Goal: Information Seeking & Learning: Find specific fact

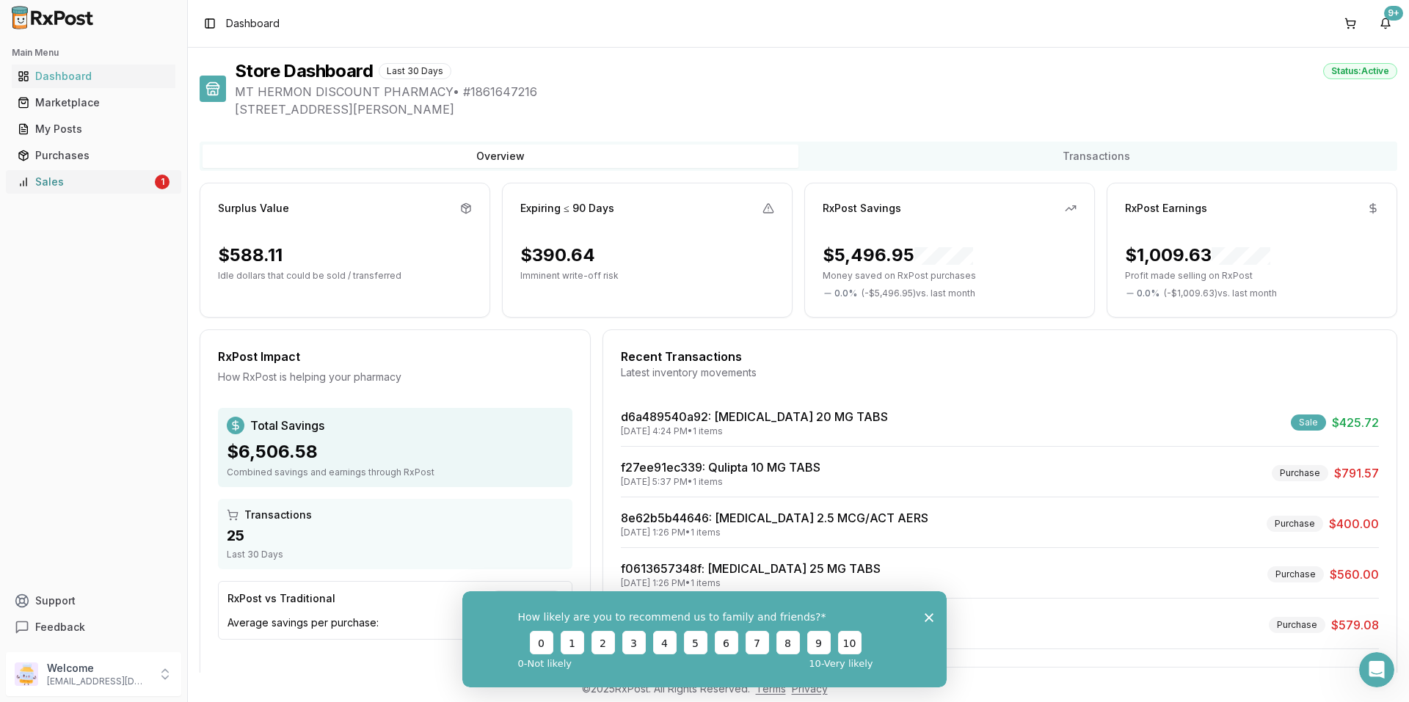
click at [65, 180] on div "Sales" at bounding box center [85, 182] width 134 height 15
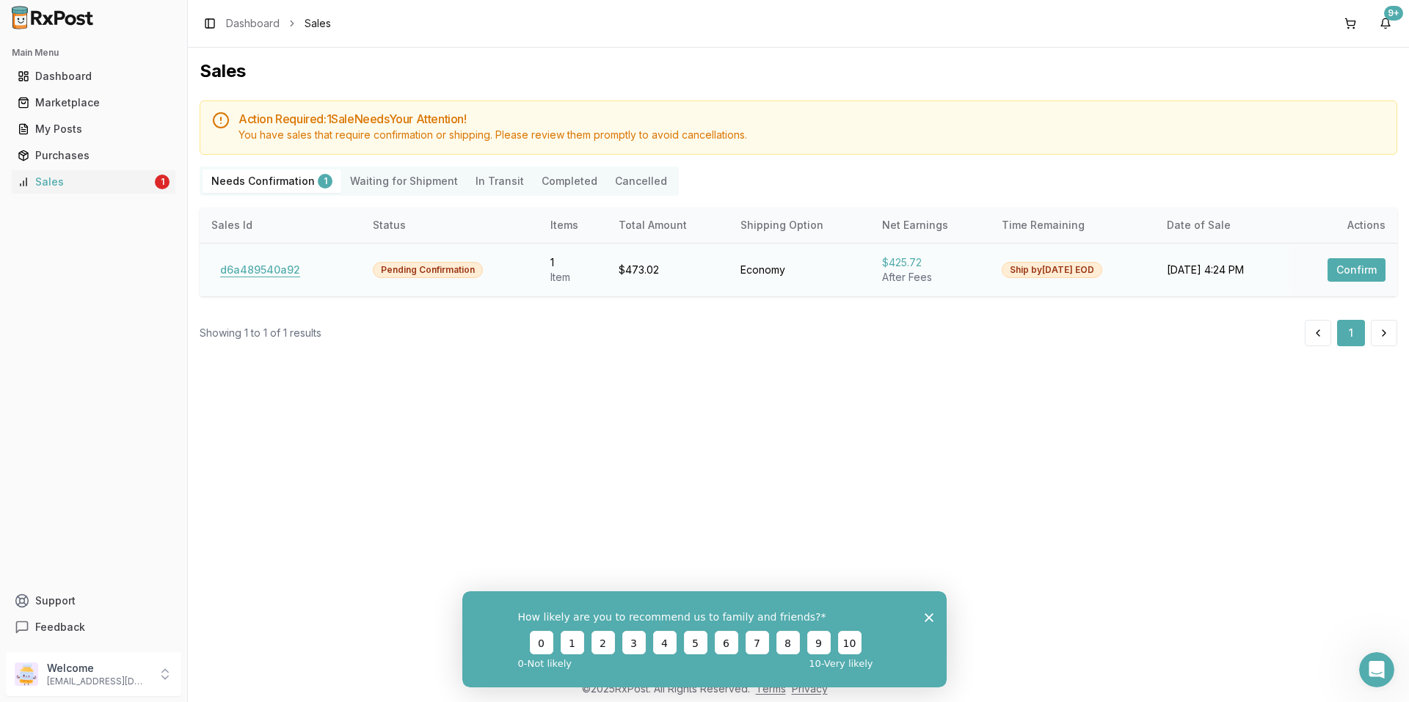
click at [269, 267] on button "d6a489540a92" at bounding box center [260, 269] width 98 height 23
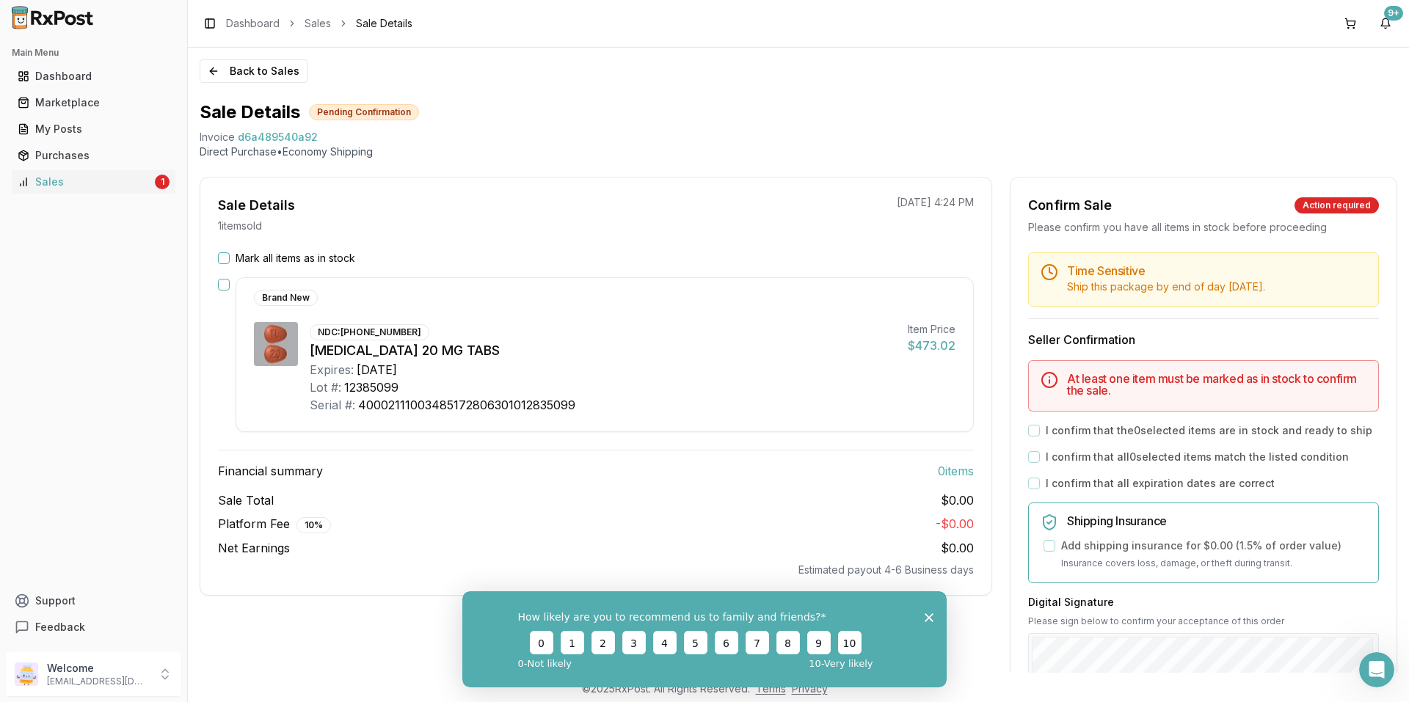
click at [226, 257] on button "Mark all items as in stock" at bounding box center [224, 258] width 12 height 12
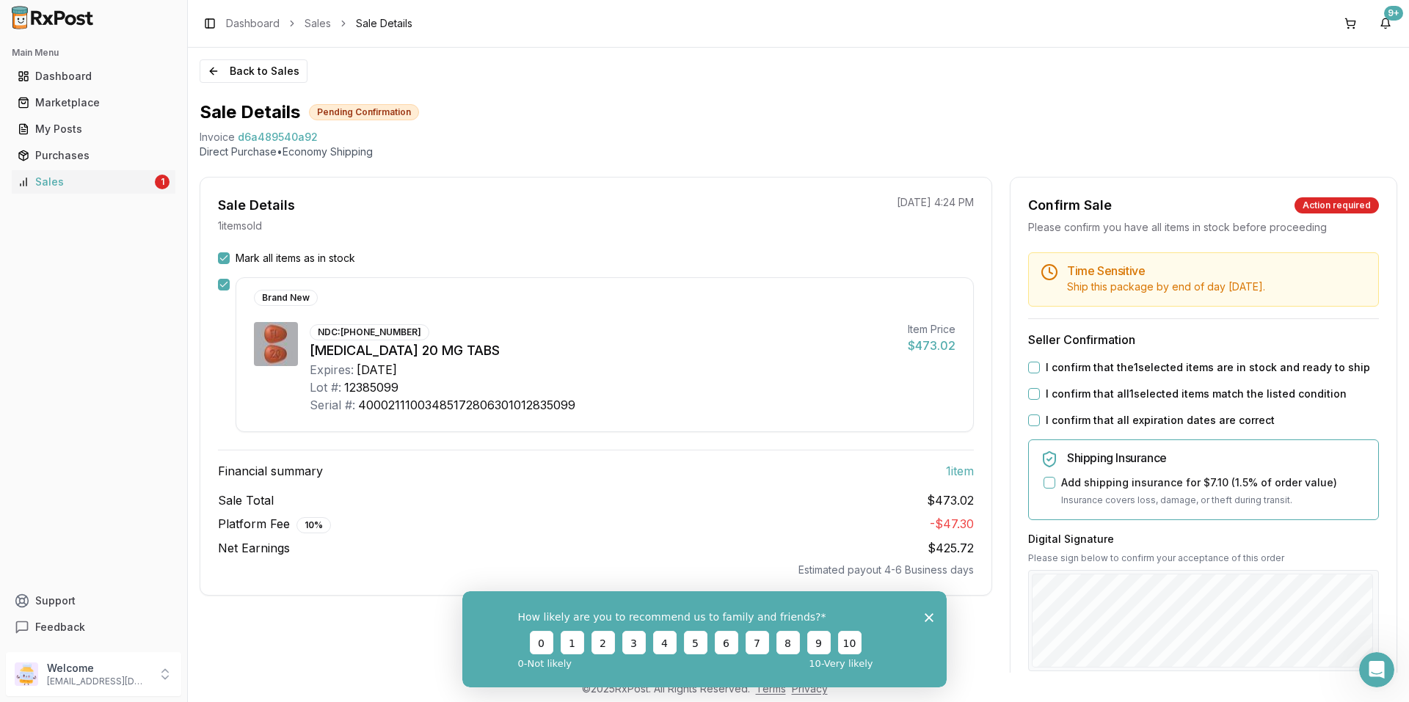
click at [1031, 363] on button "I confirm that the 1 selected items are in stock and ready to ship" at bounding box center [1034, 368] width 12 height 12
click at [1032, 393] on button "I confirm that all 1 selected items match the listed condition" at bounding box center [1034, 394] width 12 height 12
click at [1031, 426] on button "I confirm that all expiration dates are correct" at bounding box center [1034, 421] width 12 height 12
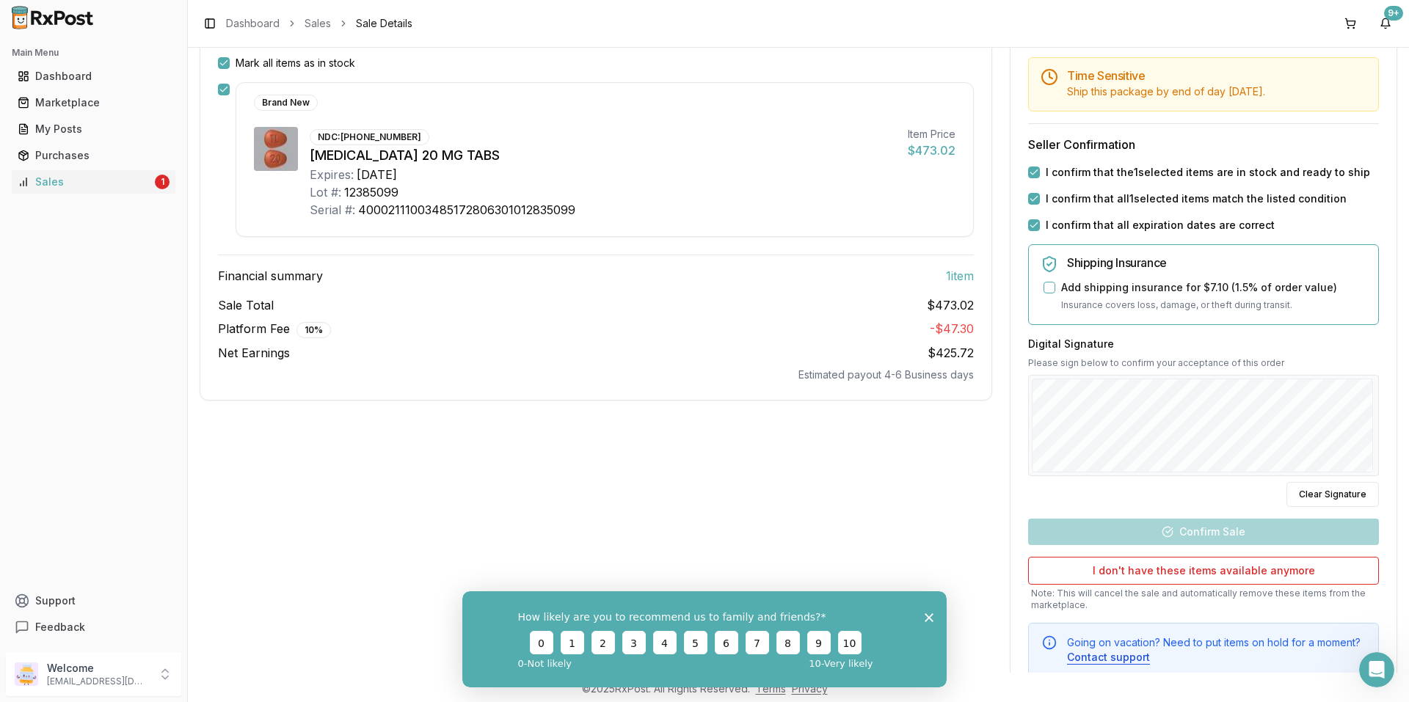
scroll to position [241, 0]
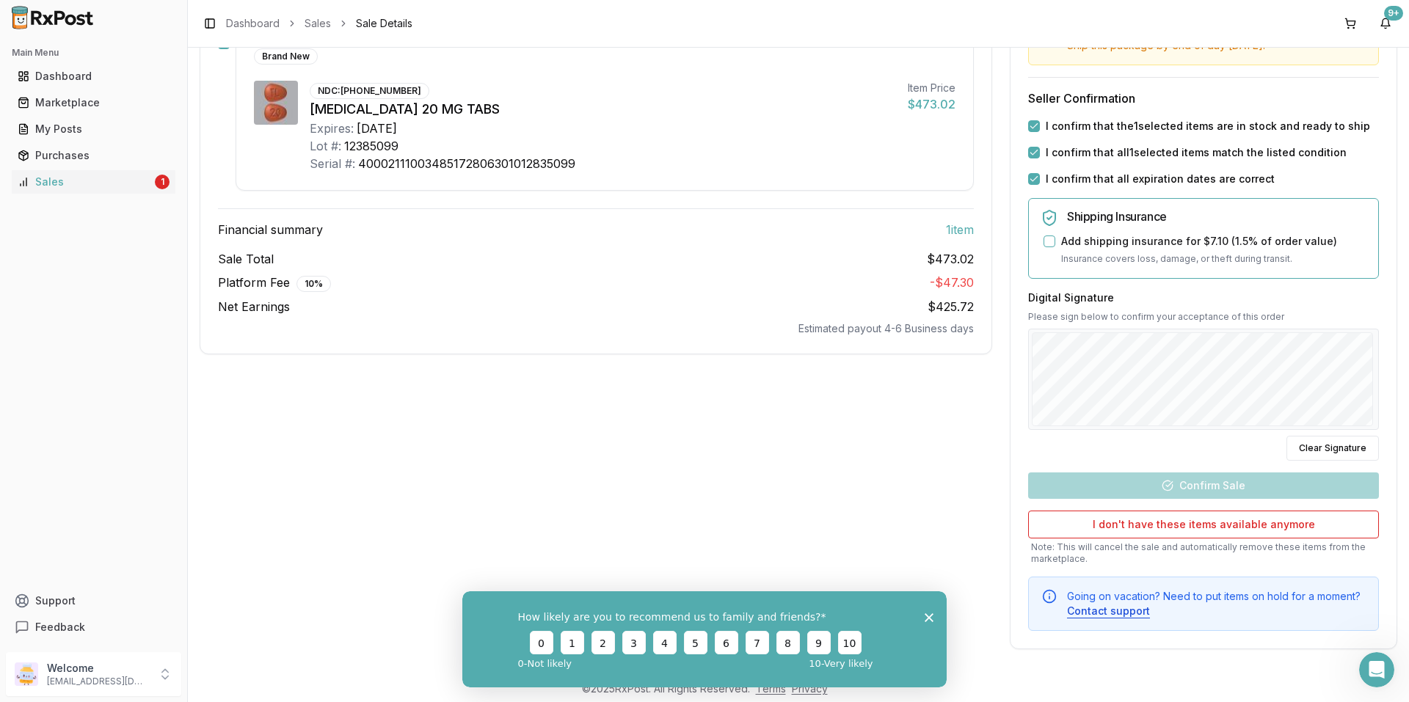
click at [1217, 325] on div "Digital Signature Please sign below to confirm your acceptance of this order Cl…" at bounding box center [1203, 376] width 351 height 170
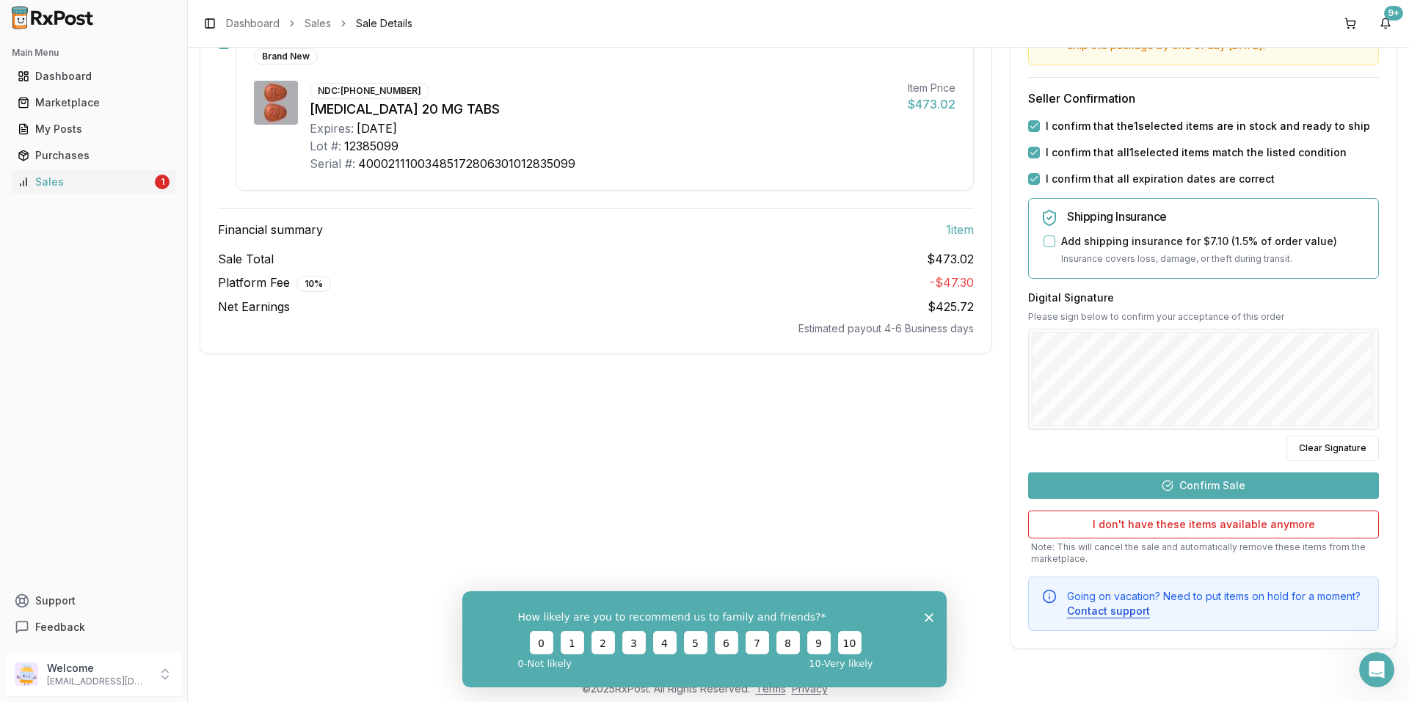
click at [1227, 486] on button "Confirm Sale" at bounding box center [1203, 486] width 351 height 26
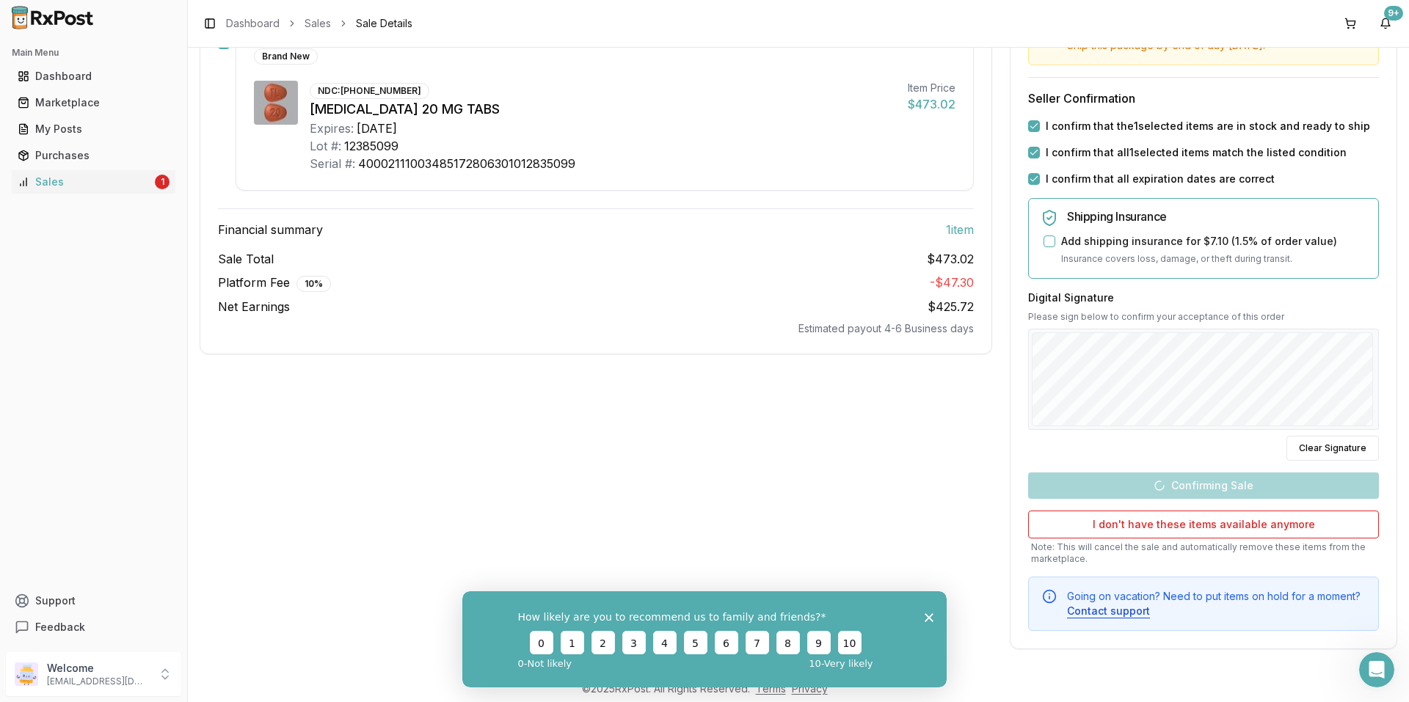
scroll to position [0, 0]
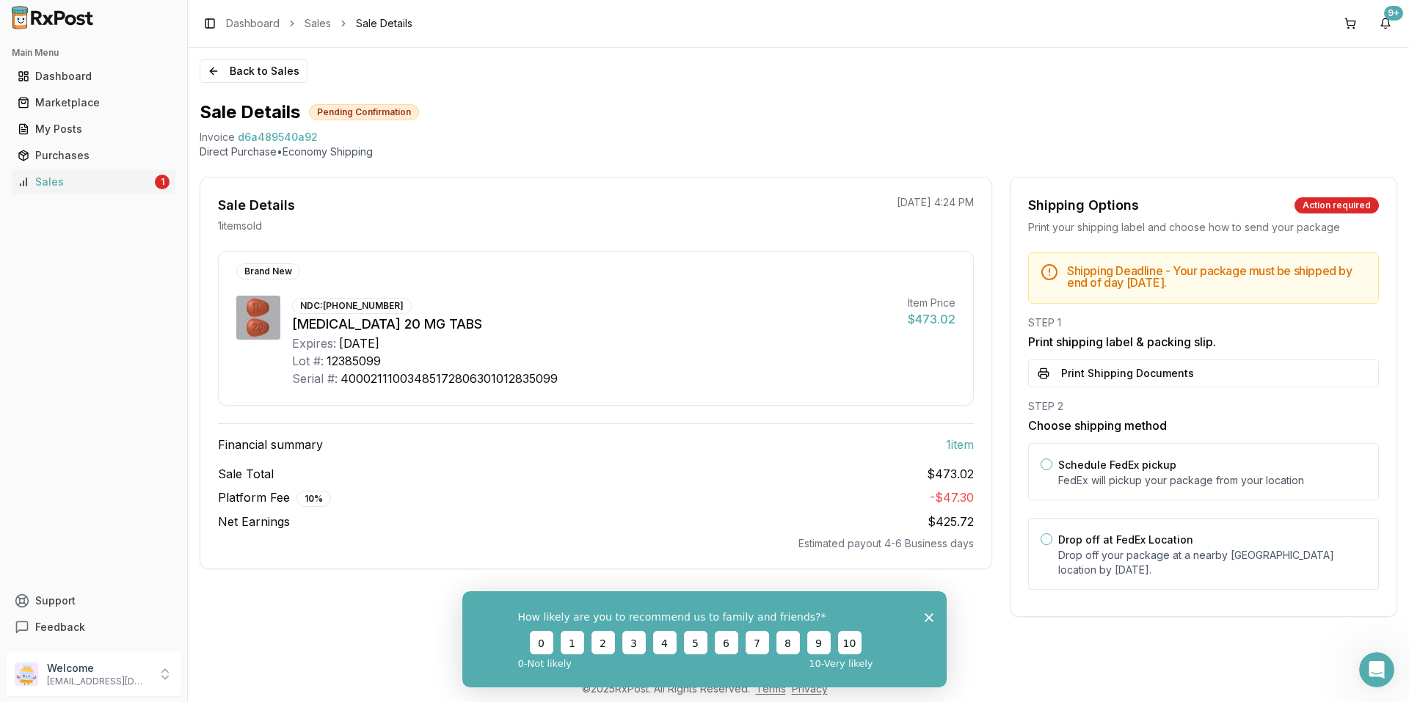
click at [848, 637] on button "10" at bounding box center [849, 642] width 23 height 23
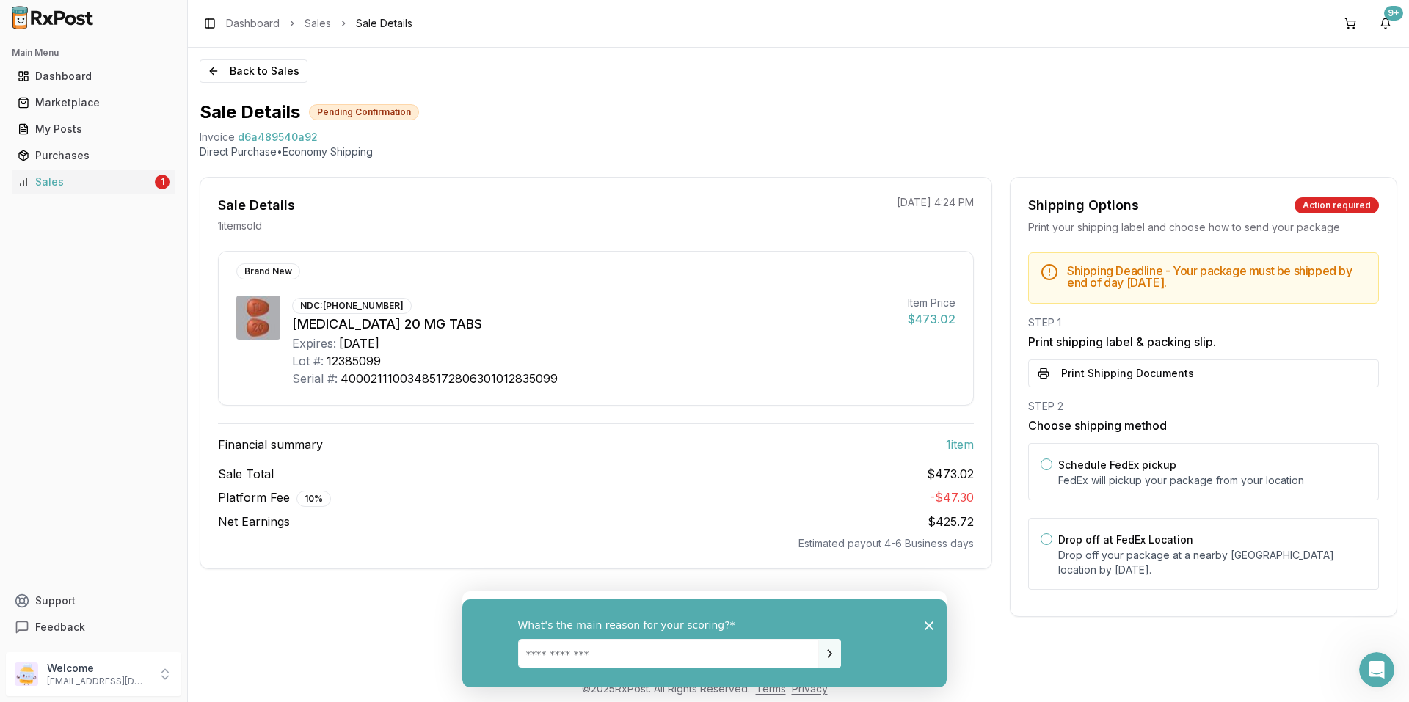
click at [931, 607] on div "What's the main reason for your scoring?" at bounding box center [704, 643] width 484 height 88
drag, startPoint x: 931, startPoint y: 625, endPoint x: 1395, endPoint y: 1223, distance: 757.0
click at [931, 625] on icon "Close survey" at bounding box center [929, 625] width 9 height 9
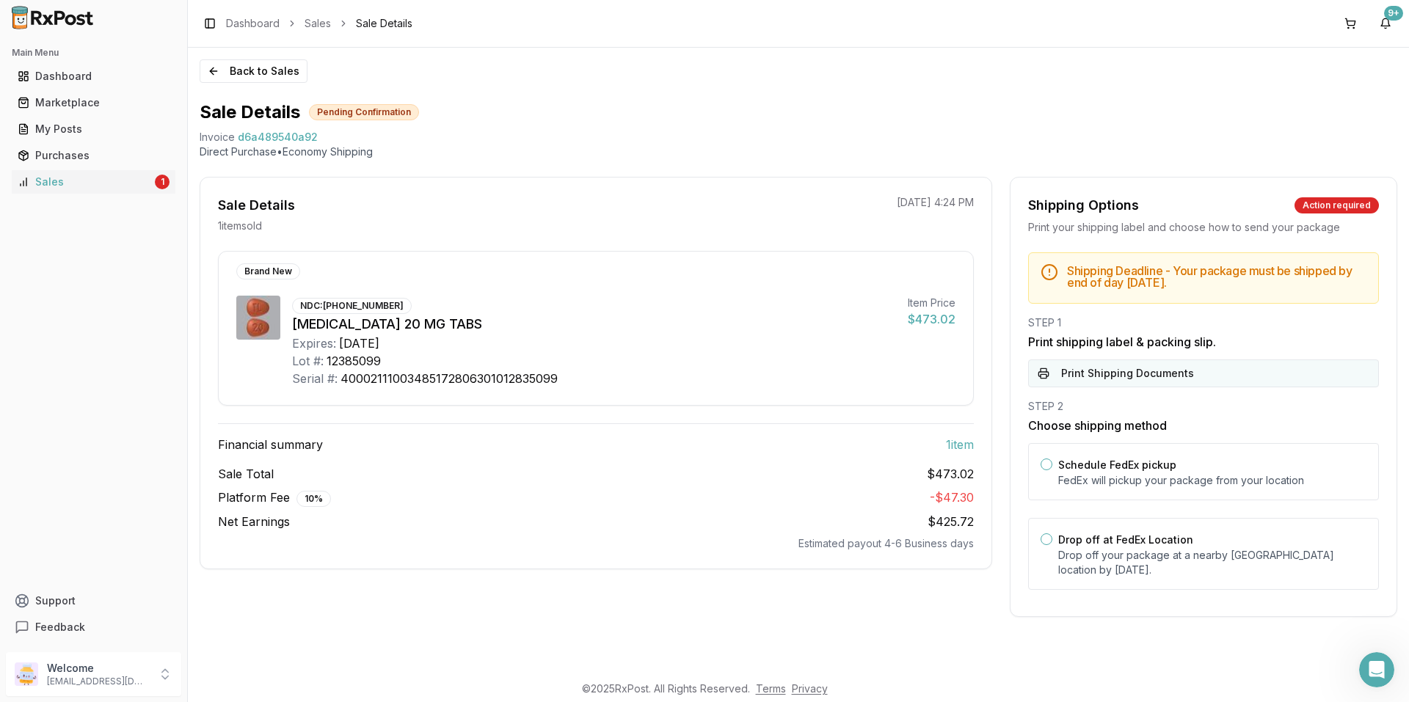
click at [1114, 370] on button "Print Shipping Documents" at bounding box center [1203, 374] width 351 height 28
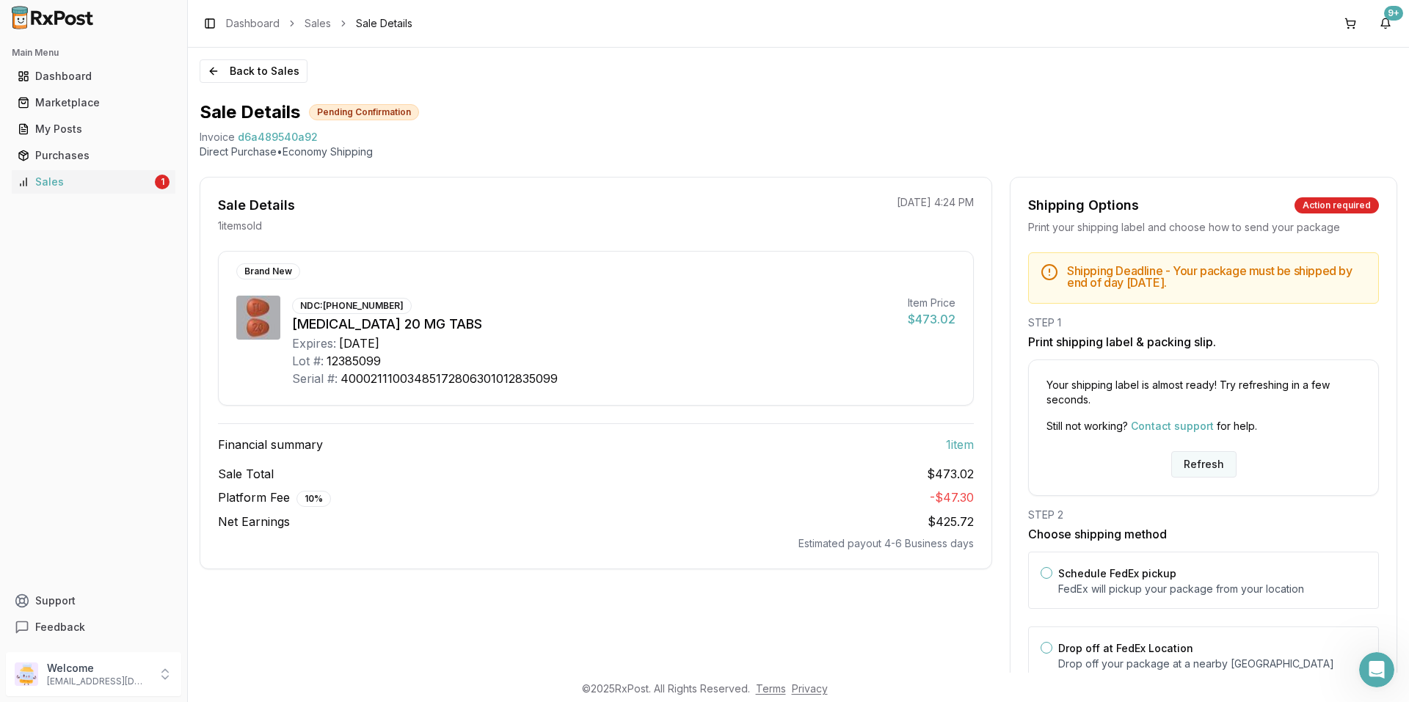
click at [1180, 457] on button "Refresh" at bounding box center [1203, 464] width 65 height 26
click at [1191, 469] on button "Refresh" at bounding box center [1203, 464] width 65 height 26
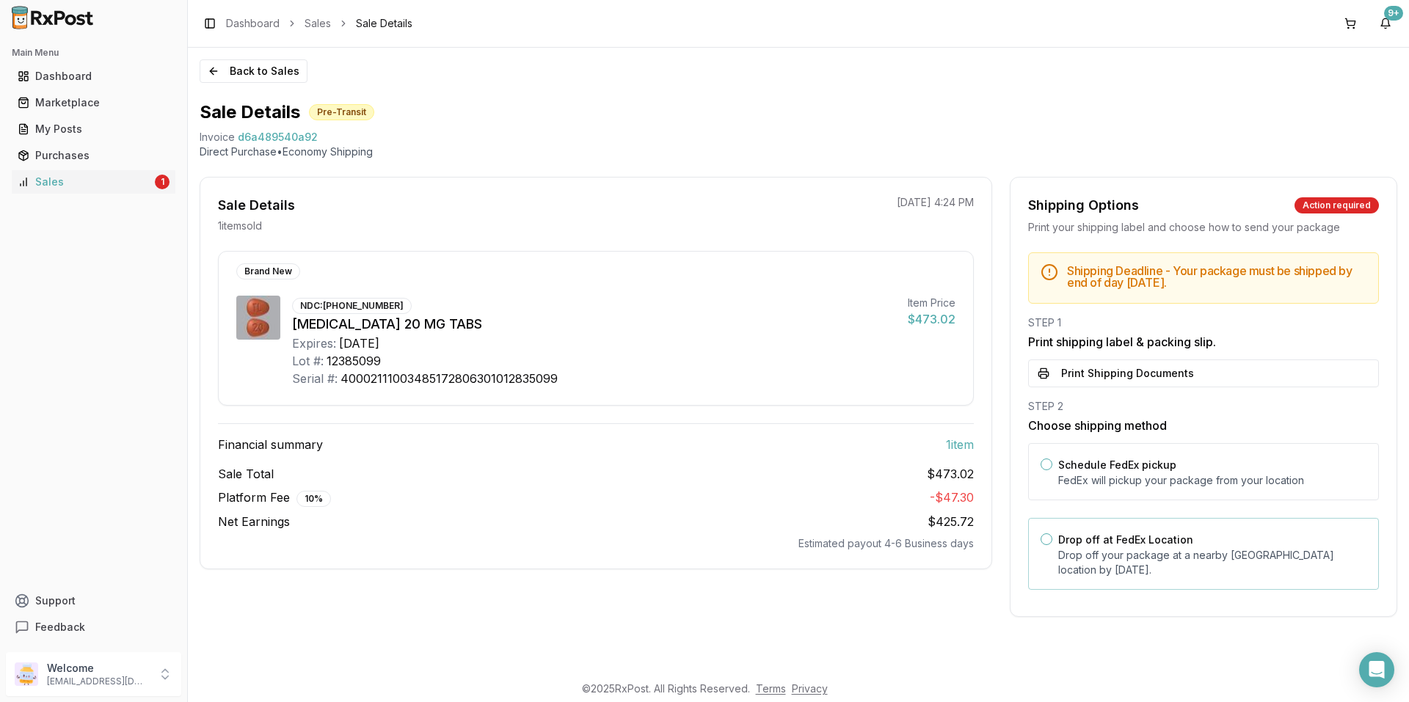
click at [1069, 545] on label "Drop off at FedEx Location" at bounding box center [1125, 540] width 135 height 12
click at [1053, 545] on button "Drop off at FedEx Location" at bounding box center [1047, 540] width 12 height 12
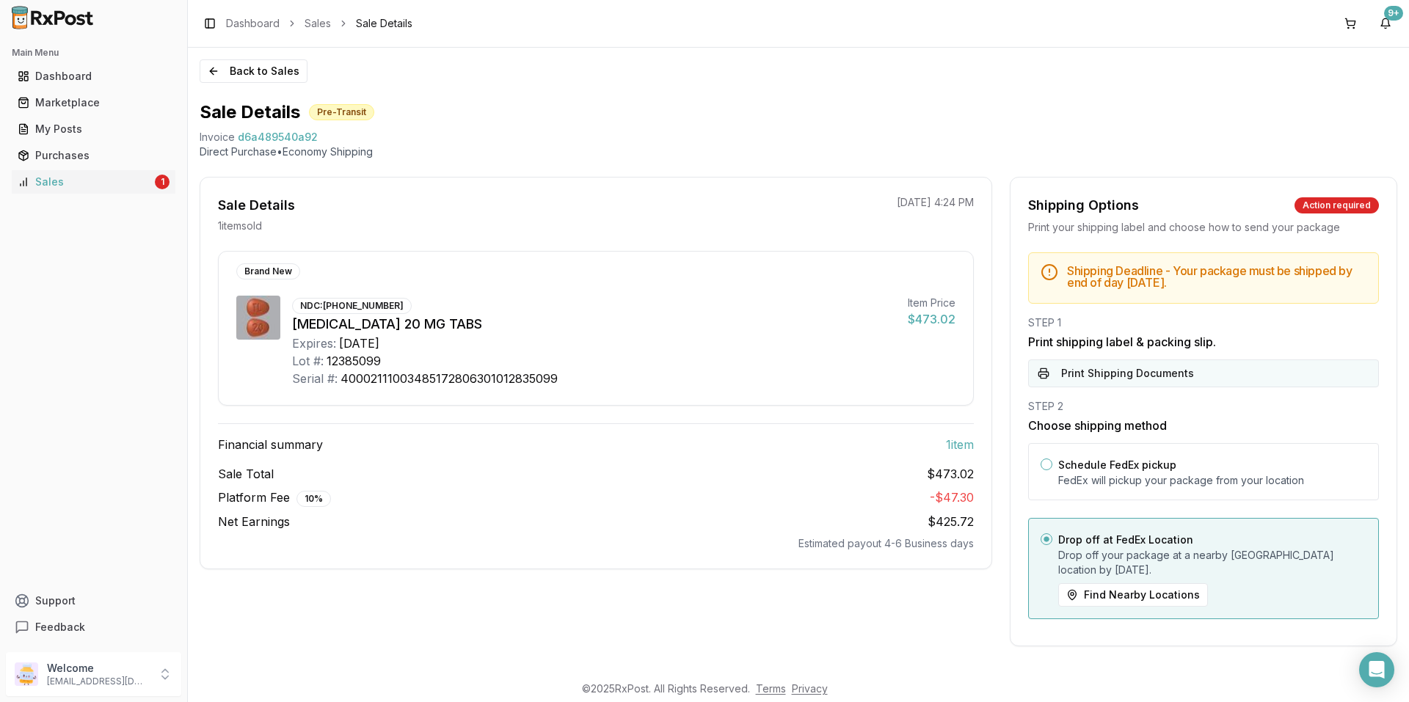
click at [1089, 373] on button "Print Shipping Documents" at bounding box center [1203, 374] width 351 height 28
click at [83, 80] on div "Dashboard" at bounding box center [94, 76] width 152 height 15
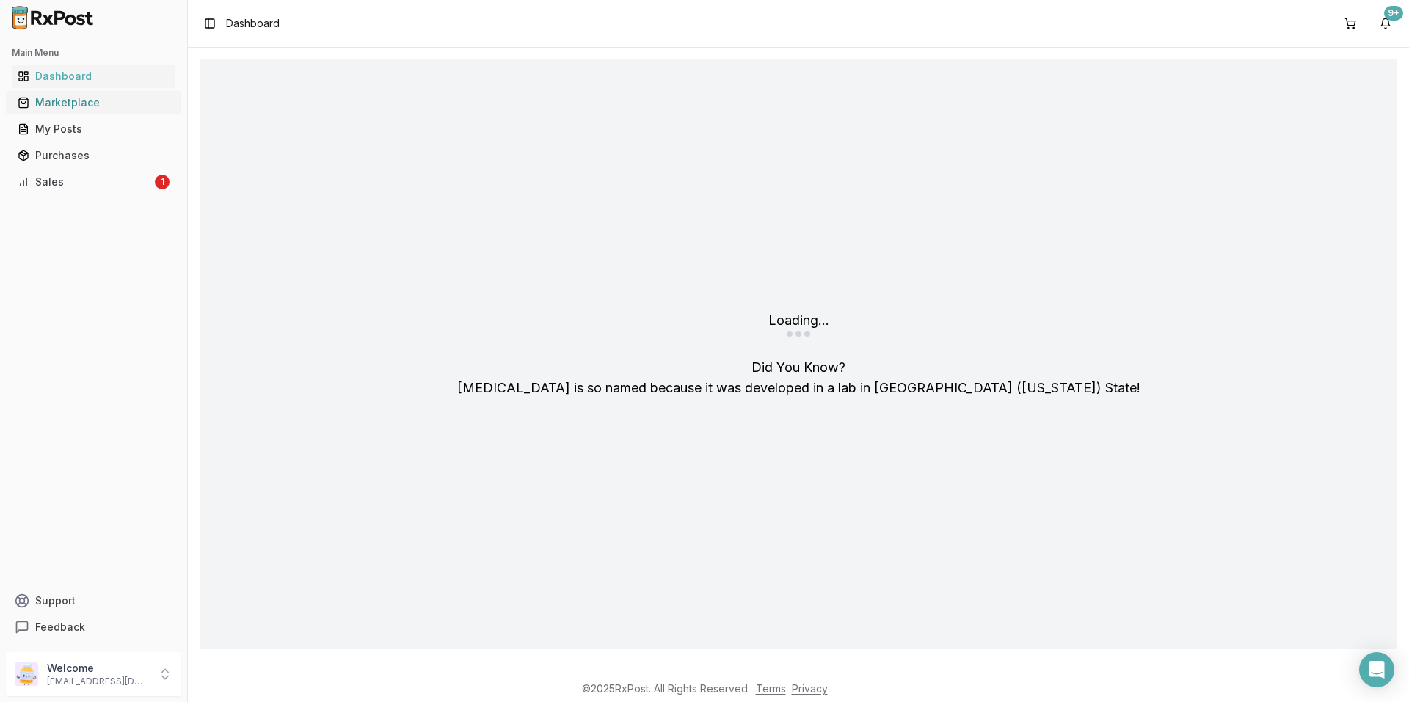
click at [101, 100] on div "Marketplace" at bounding box center [94, 102] width 152 height 15
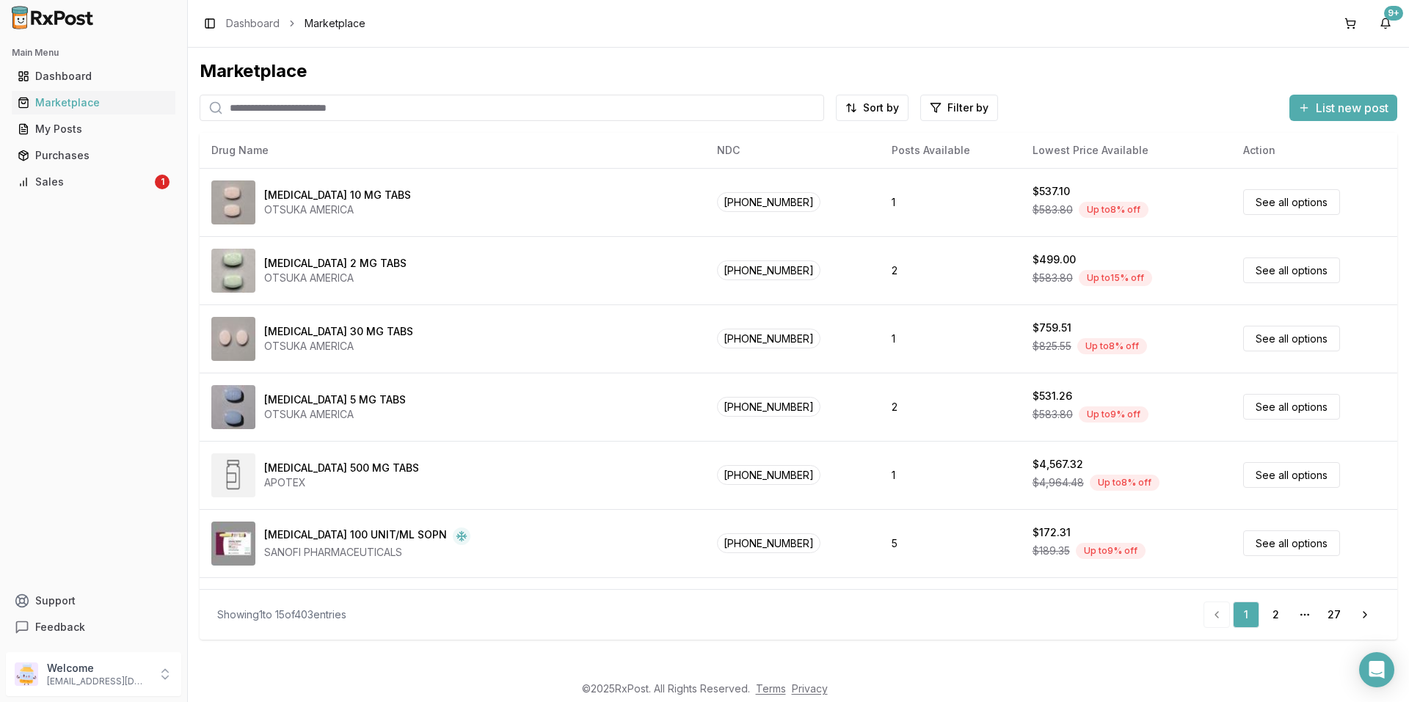
click at [313, 106] on input "search" at bounding box center [512, 108] width 625 height 26
type input "********"
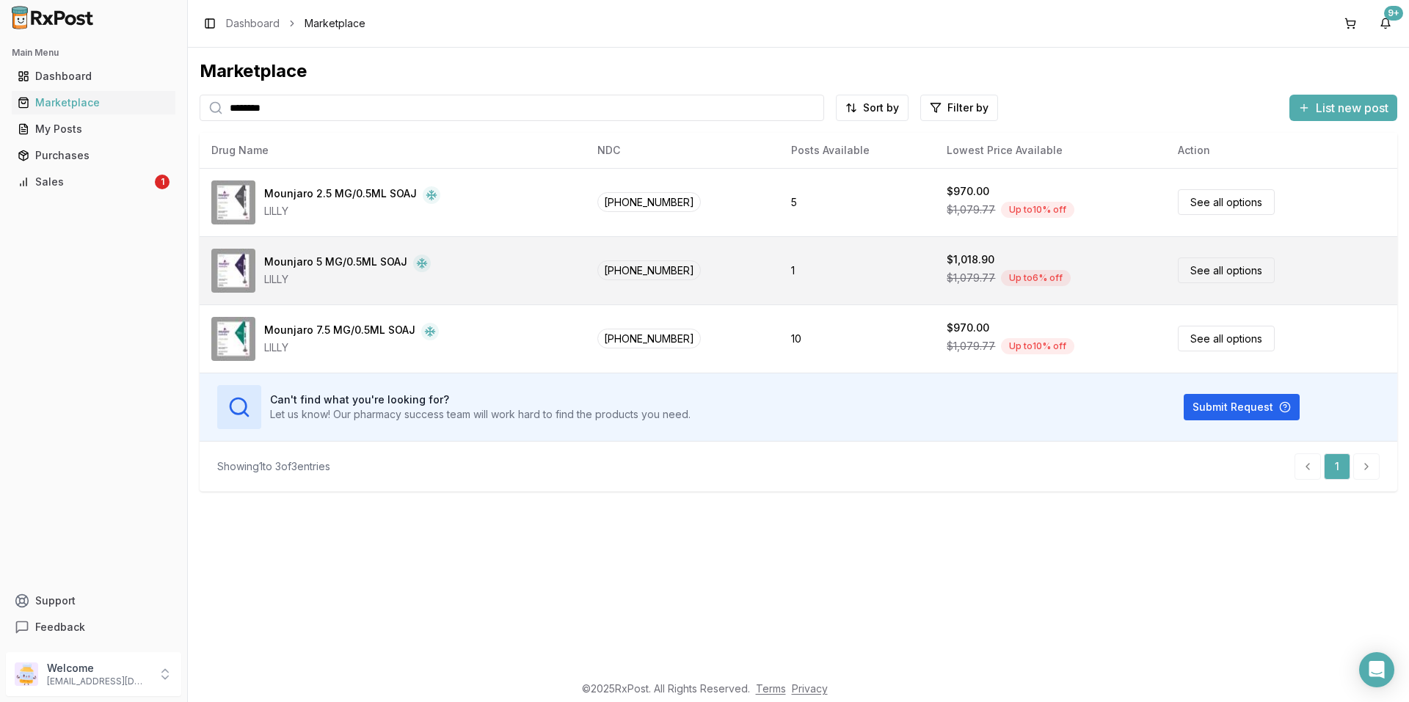
click at [321, 276] on div "LILLY" at bounding box center [347, 279] width 167 height 15
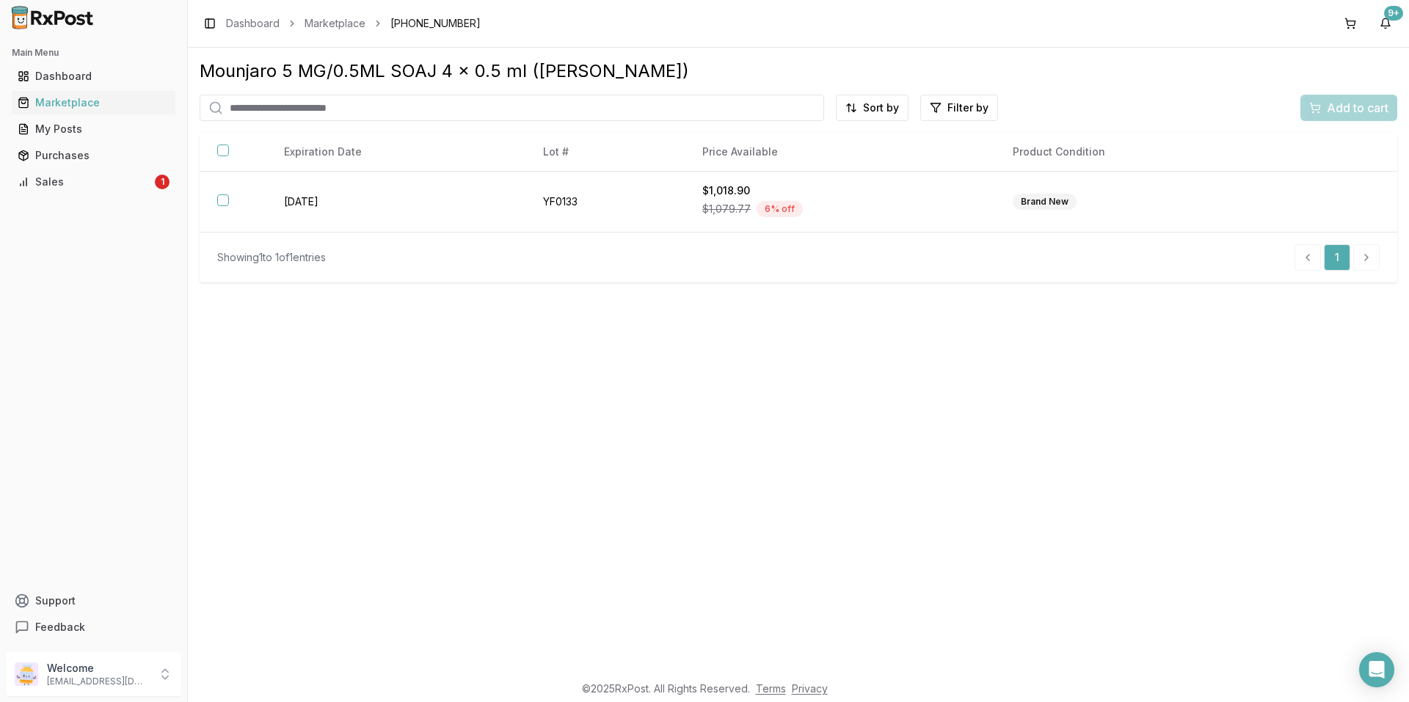
click at [385, 106] on input "search" at bounding box center [512, 108] width 625 height 26
type input "*****"
click at [87, 76] on div "Dashboard" at bounding box center [94, 76] width 152 height 15
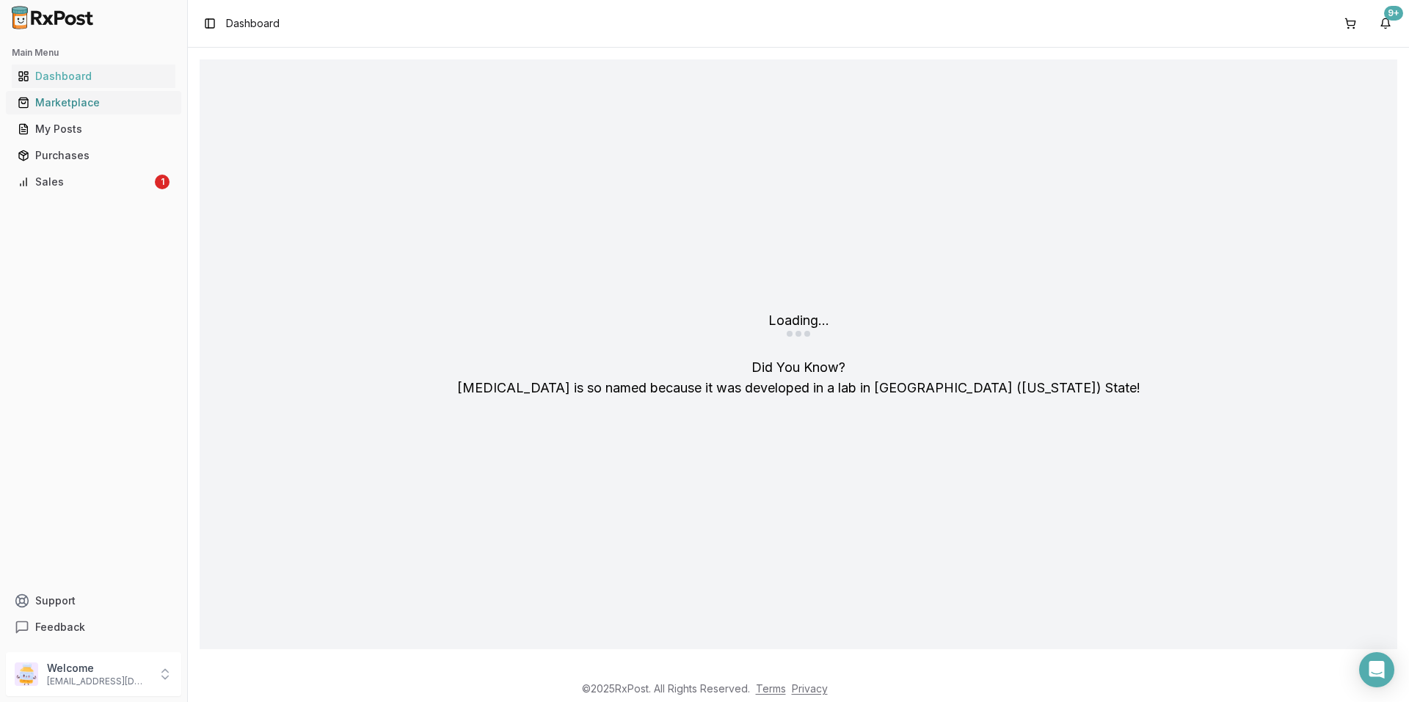
click at [91, 103] on div "Marketplace" at bounding box center [94, 102] width 152 height 15
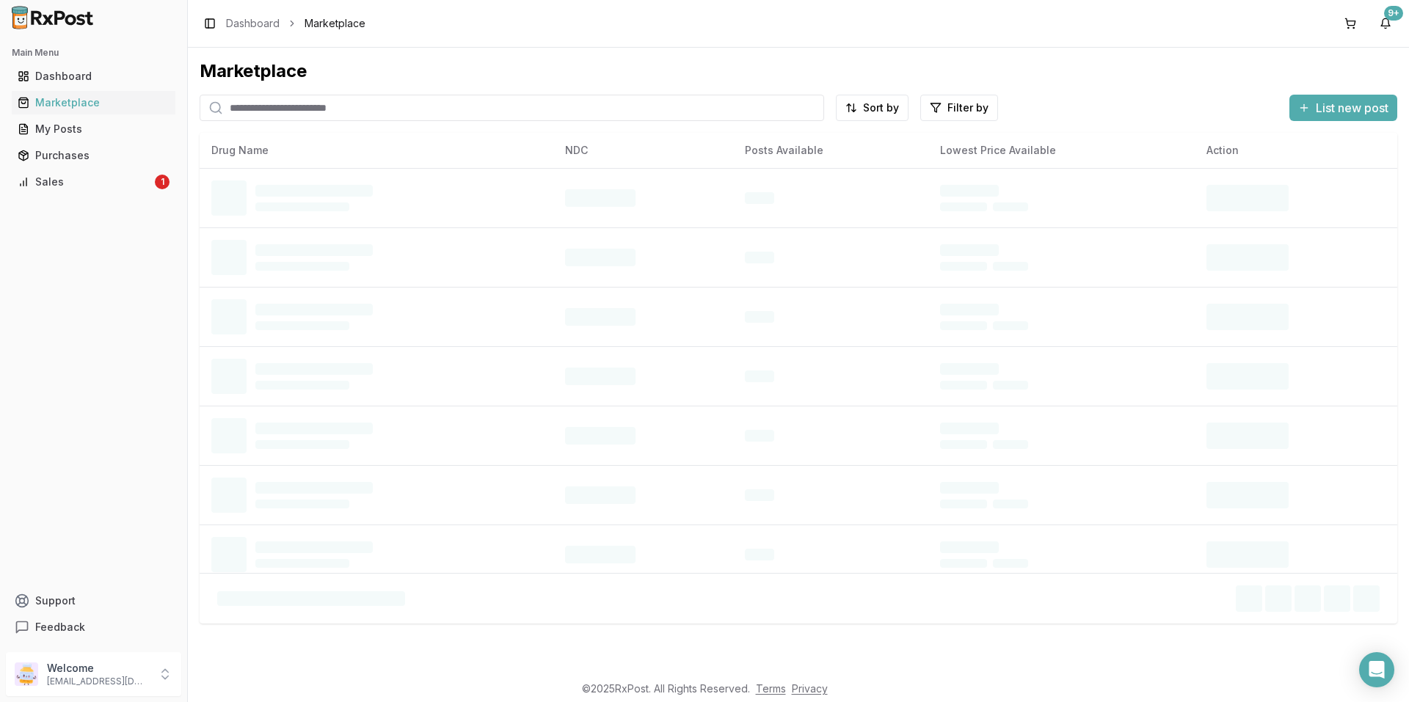
click at [304, 112] on input "search" at bounding box center [512, 108] width 625 height 26
type input "*****"
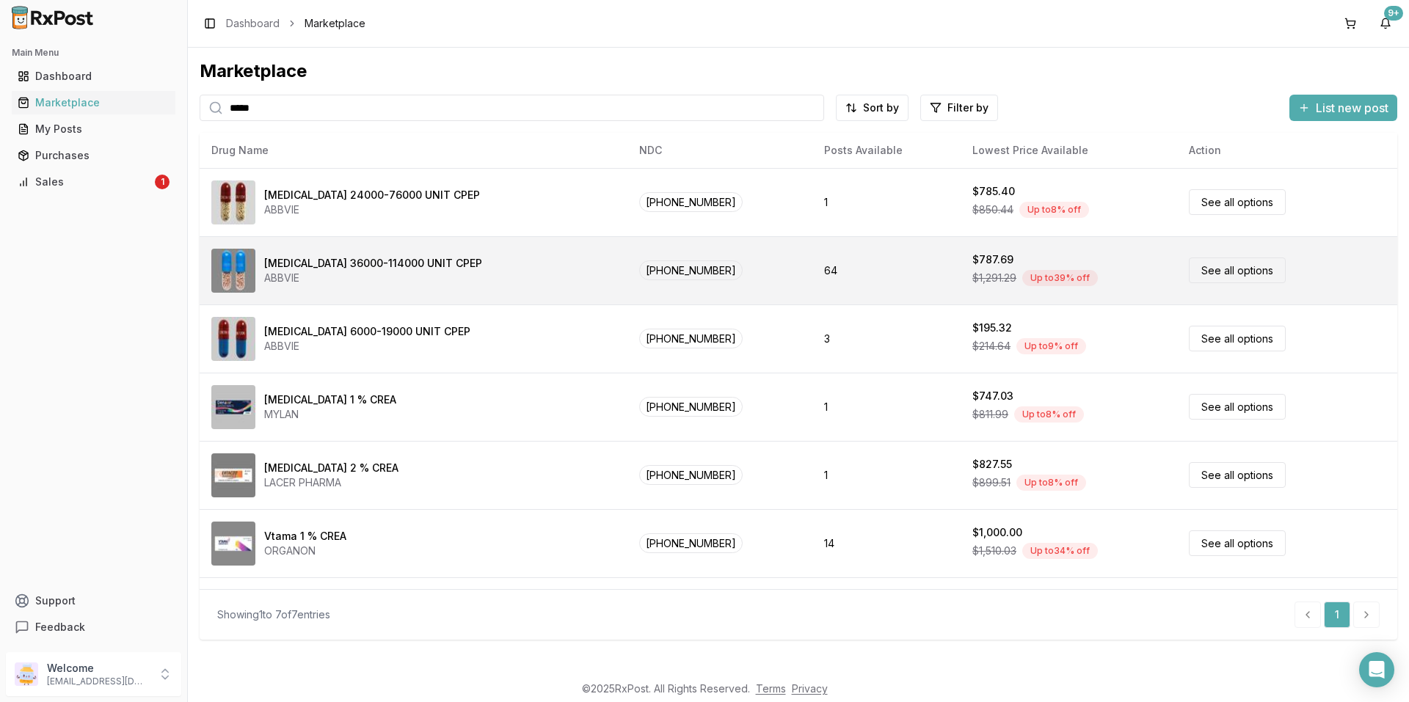
click at [319, 263] on div "[MEDICAL_DATA] 36000-114000 UNIT CPEP" at bounding box center [373, 263] width 218 height 15
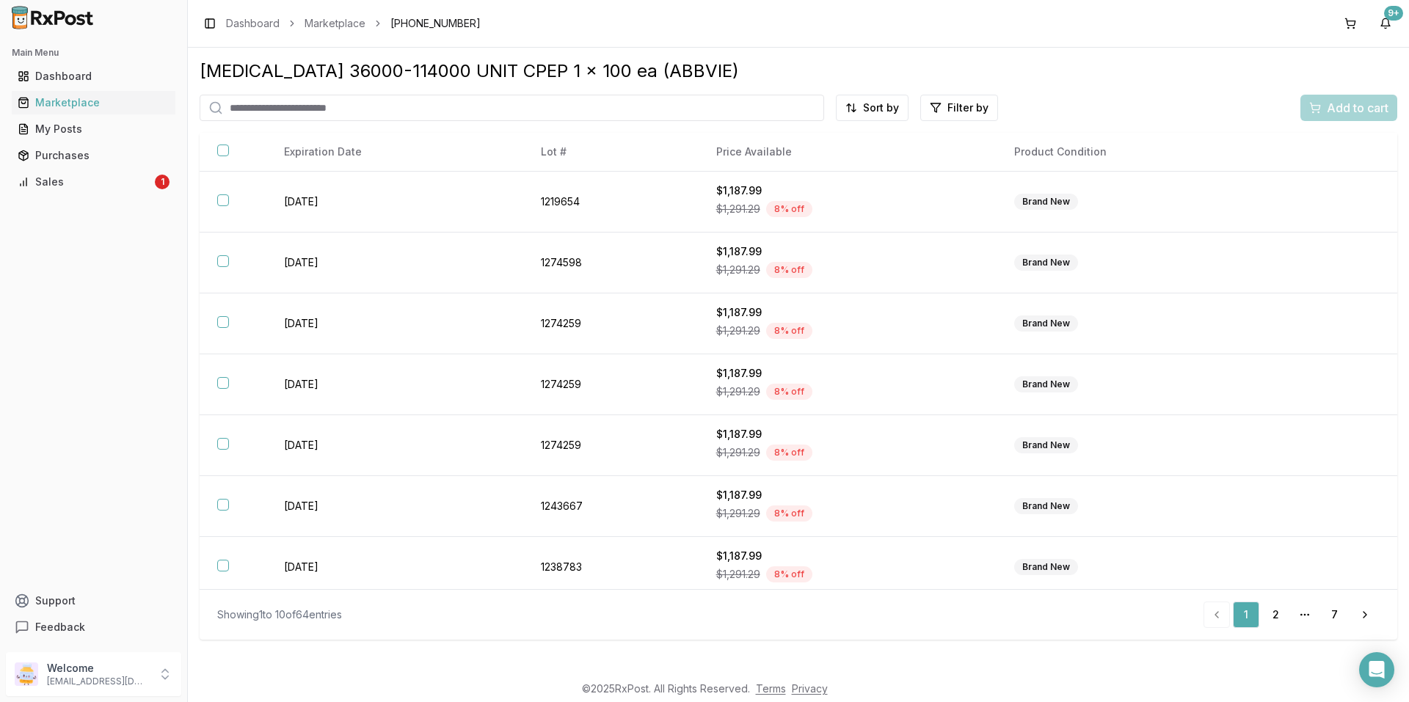
click at [300, 112] on input "search" at bounding box center [512, 108] width 625 height 26
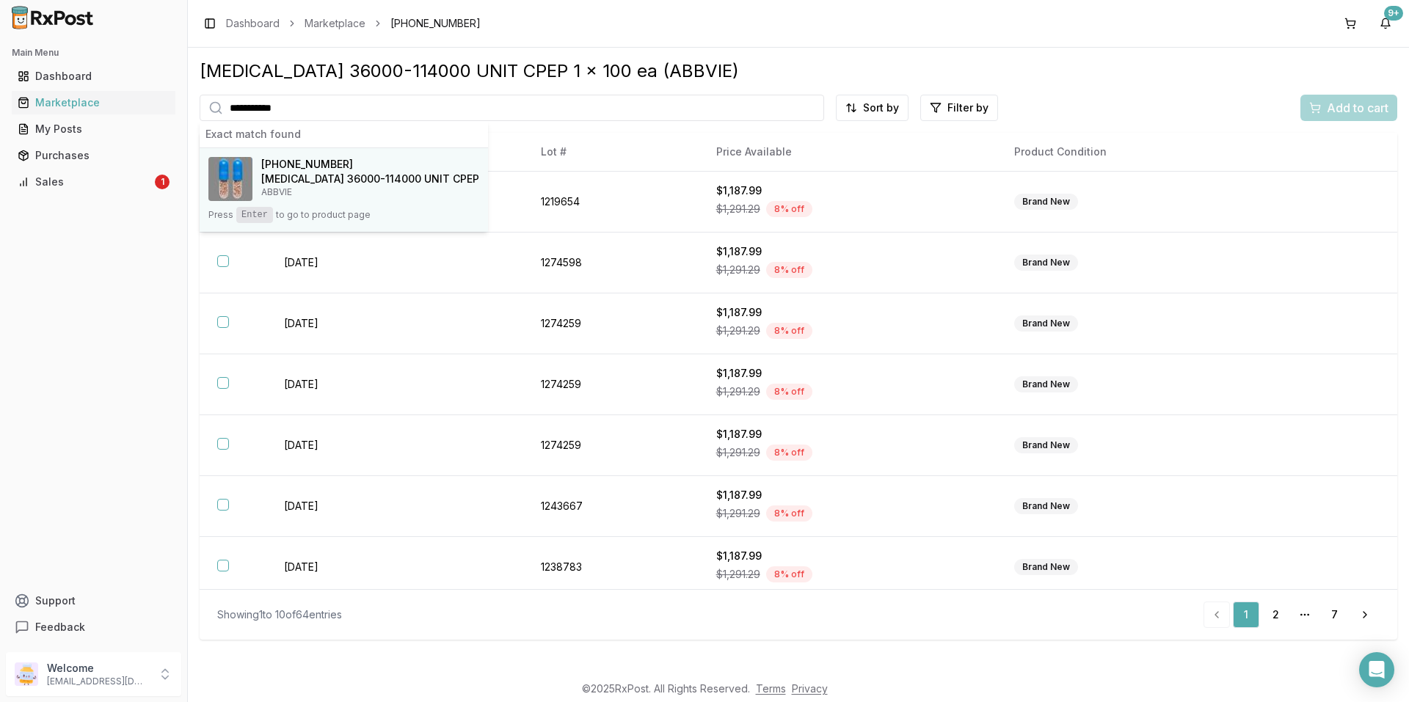
click at [302, 173] on h4 "[MEDICAL_DATA] 36000-114000 UNIT CPEP" at bounding box center [370, 179] width 218 height 15
click at [299, 181] on h4 "[MEDICAL_DATA] 36000-114000 UNIT CPEP" at bounding box center [370, 179] width 218 height 15
click at [319, 186] on p "ABBVIE" at bounding box center [370, 192] width 218 height 12
click at [778, 82] on div "[MEDICAL_DATA] 36000-114000 UNIT CPEP 1 x 100 ea (ABBVIE)" at bounding box center [799, 70] width 1198 height 23
click at [320, 111] on input "**********" at bounding box center [512, 108] width 625 height 26
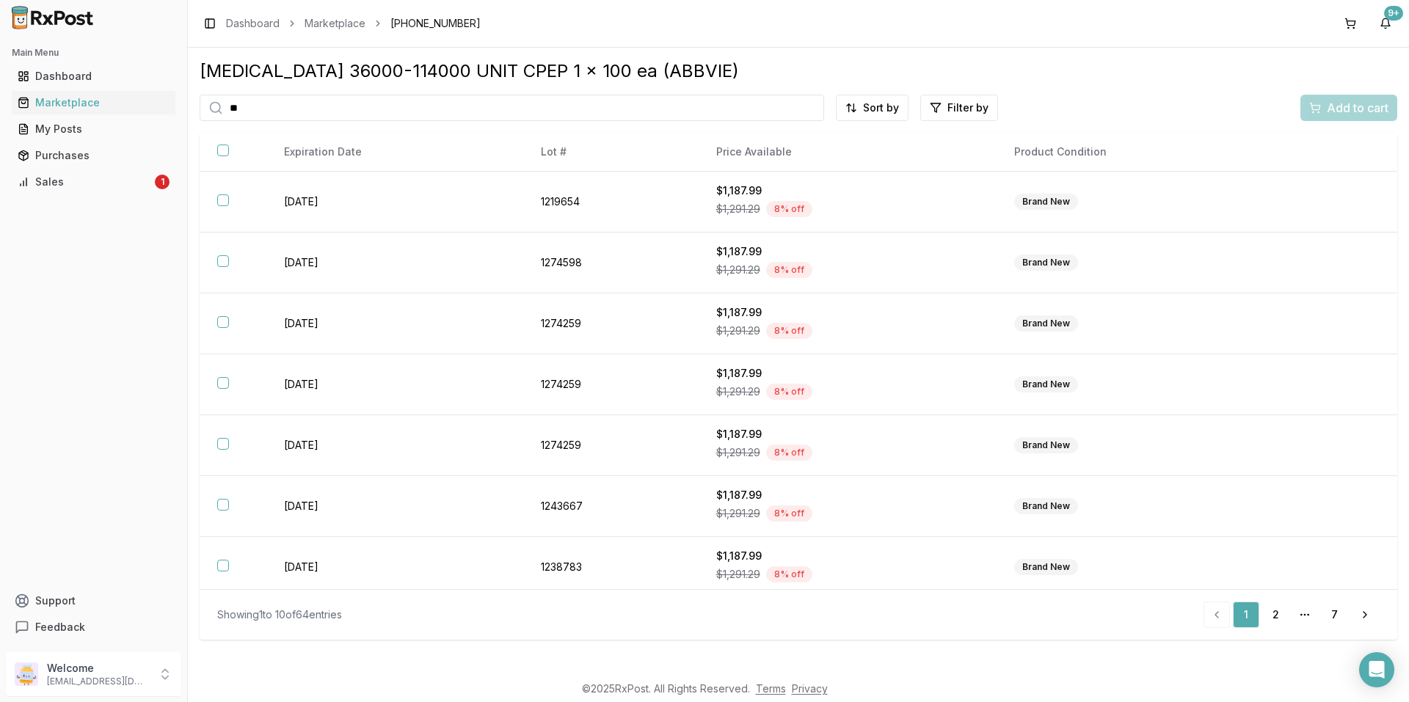
type input "*"
type input "*****"
drag, startPoint x: 69, startPoint y: 98, endPoint x: 76, endPoint y: 98, distance: 7.4
click at [70, 98] on div "Marketplace" at bounding box center [94, 102] width 152 height 15
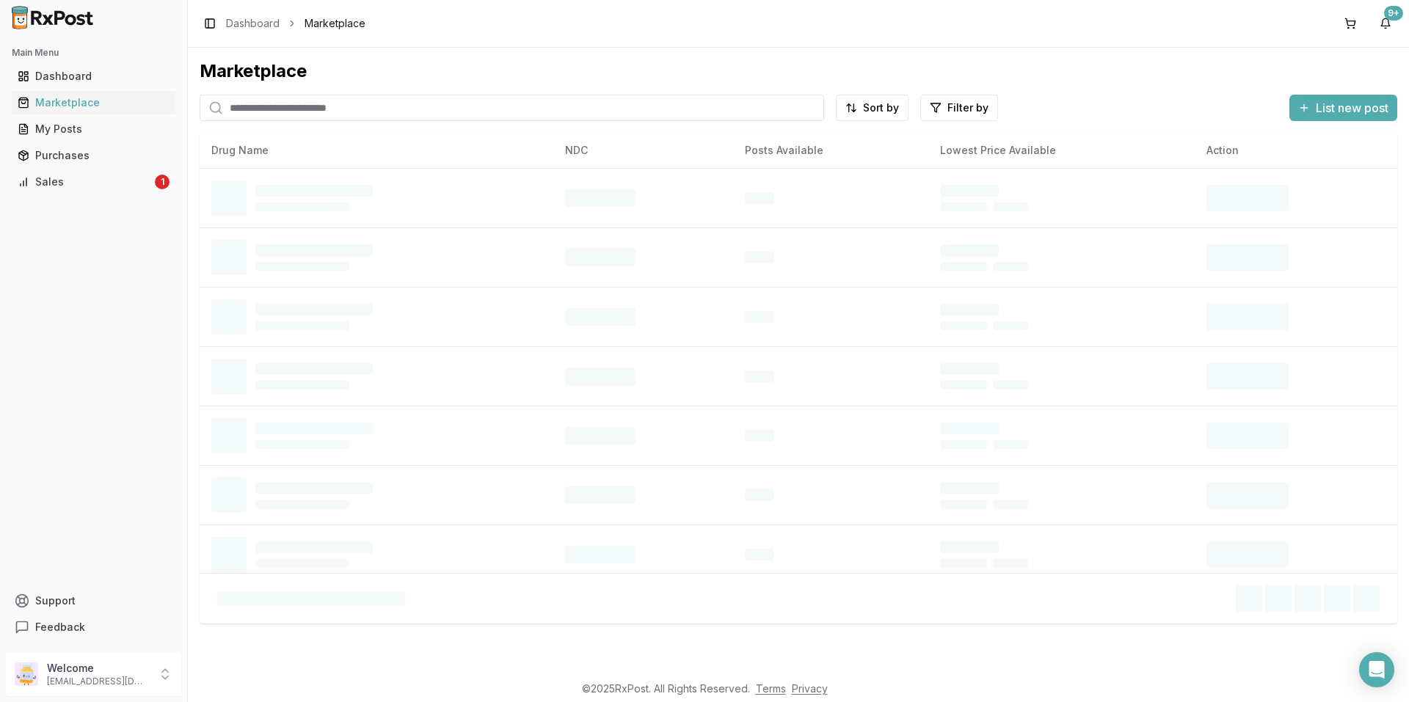
click at [270, 105] on input "search" at bounding box center [512, 108] width 625 height 26
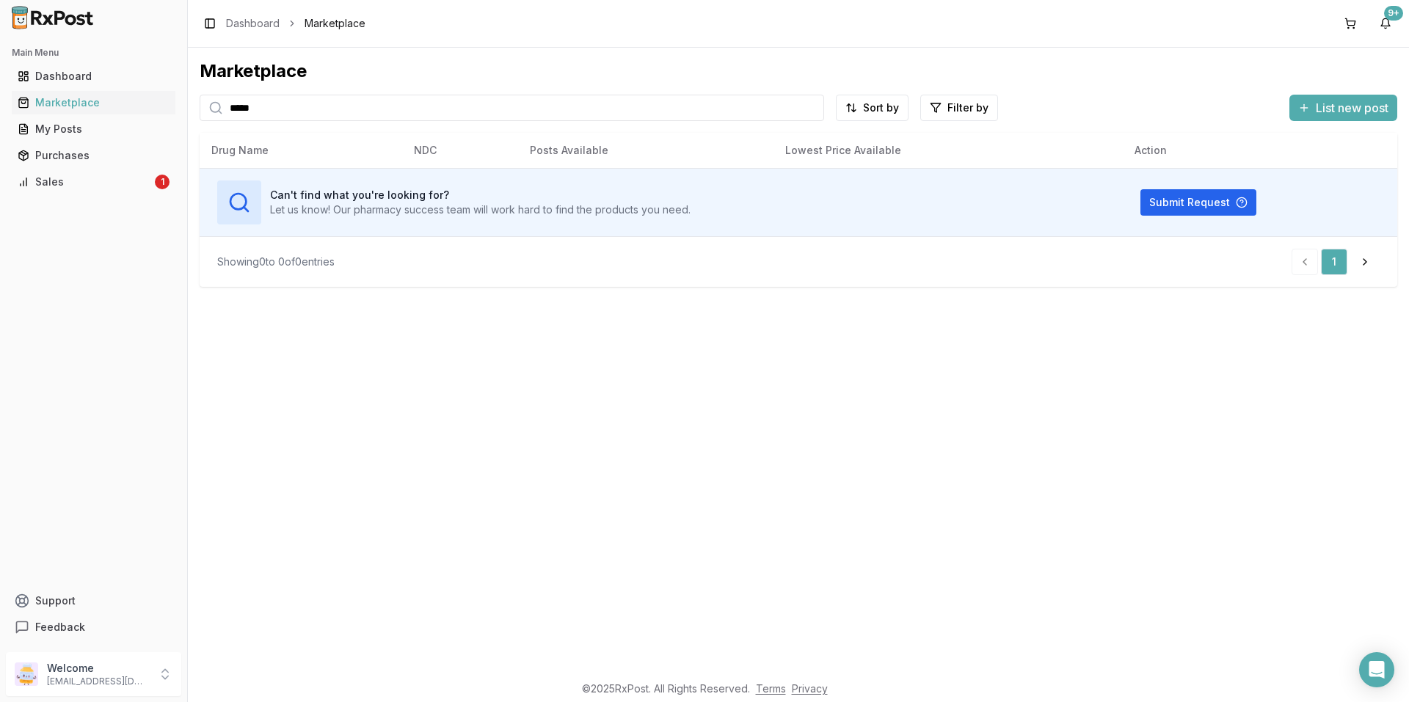
click at [545, 117] on input "*****" at bounding box center [512, 108] width 625 height 26
type input "*"
type input "**********"
